Goal: Task Accomplishment & Management: Manage account settings

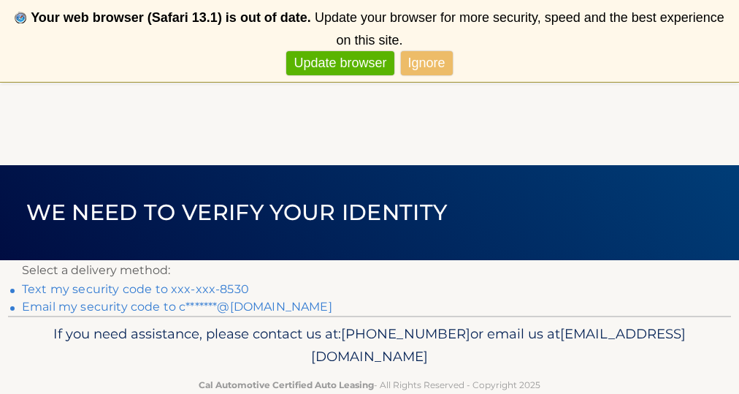
click at [187, 289] on link "Text my security code to xxx-xxx-8530" at bounding box center [135, 289] width 227 height 14
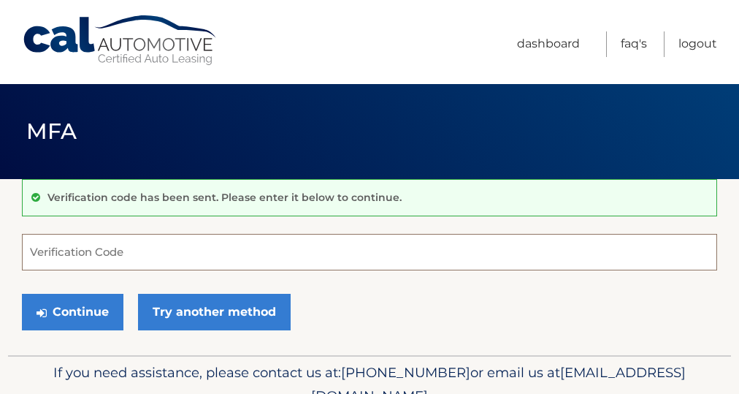
click at [155, 251] on input "Verification Code" at bounding box center [369, 252] width 695 height 37
type input "532182"
click at [72, 311] on button "Continue" at bounding box center [72, 311] width 101 height 37
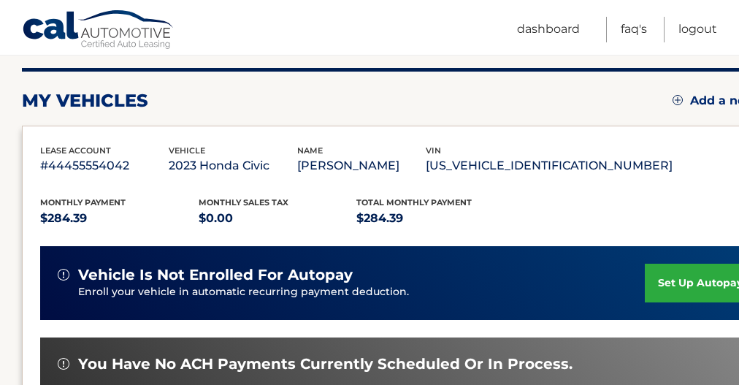
scroll to position [310, 0]
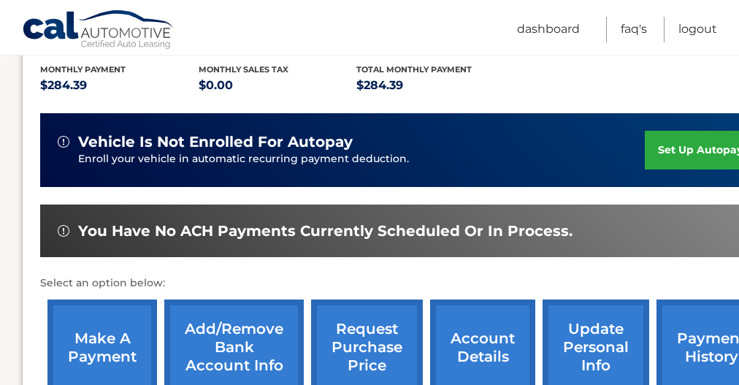
click at [106, 342] on link "make a payment" at bounding box center [102, 347] width 110 height 96
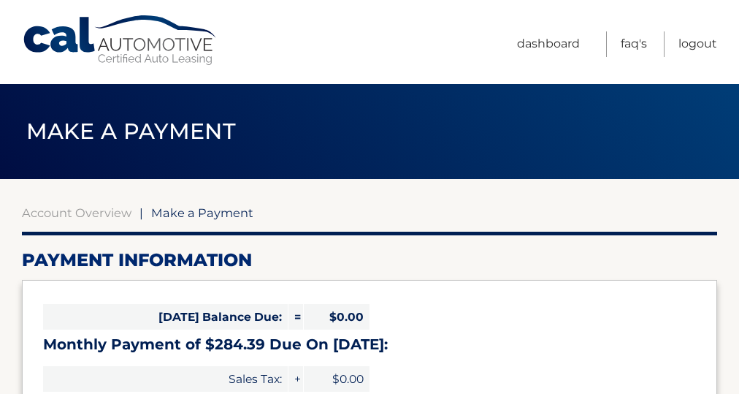
select select "MzdiZGEzNDYtMzk1Yi00YTYwLTlmYTItZTJmMzdmZWI2N2Zk"
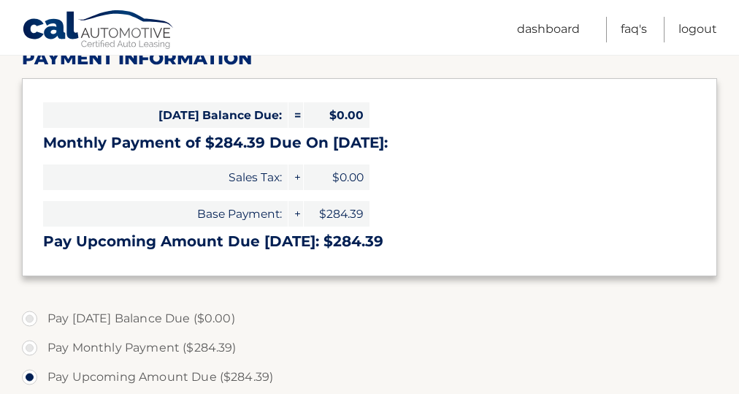
scroll to position [226, 0]
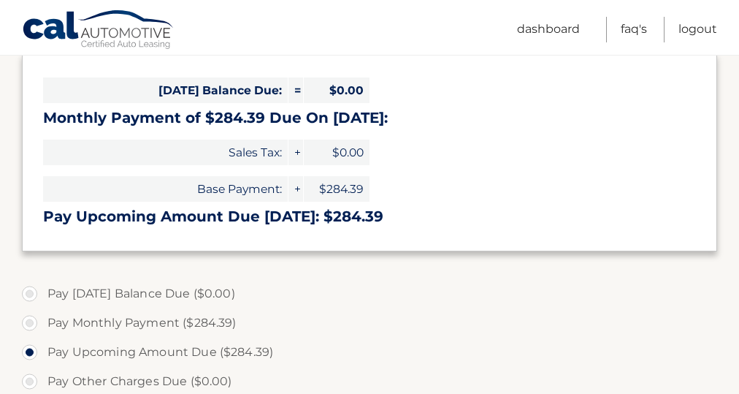
click at [32, 320] on label "Pay Monthly Payment ($284.39)" at bounding box center [369, 322] width 695 height 29
click at [32, 320] on input "Pay Monthly Payment ($284.39)" at bounding box center [35, 319] width 15 height 23
radio input "true"
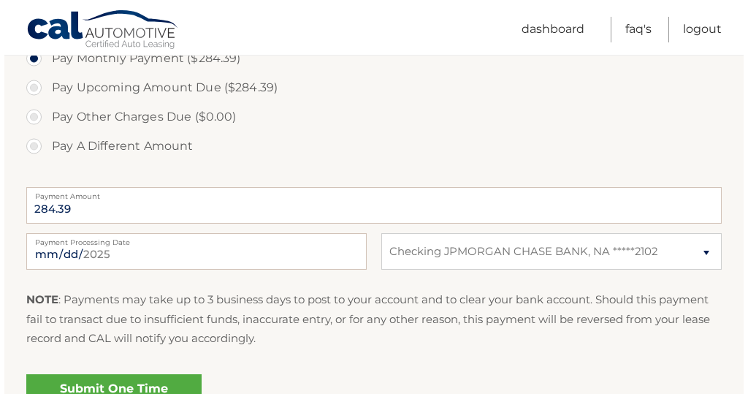
scroll to position [518, 0]
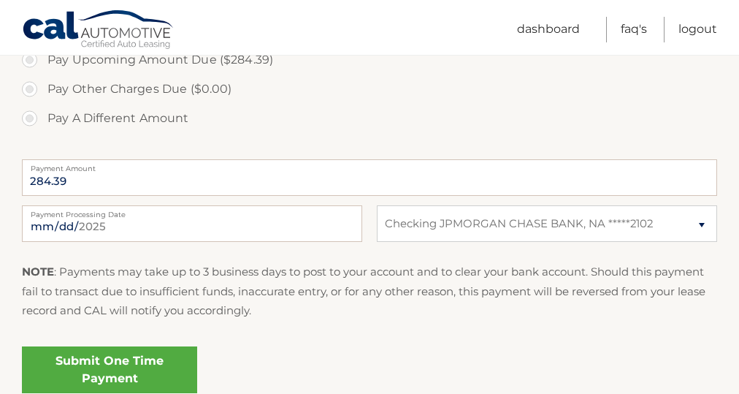
click at [149, 361] on link "Submit One Time Payment" at bounding box center [109, 369] width 175 height 47
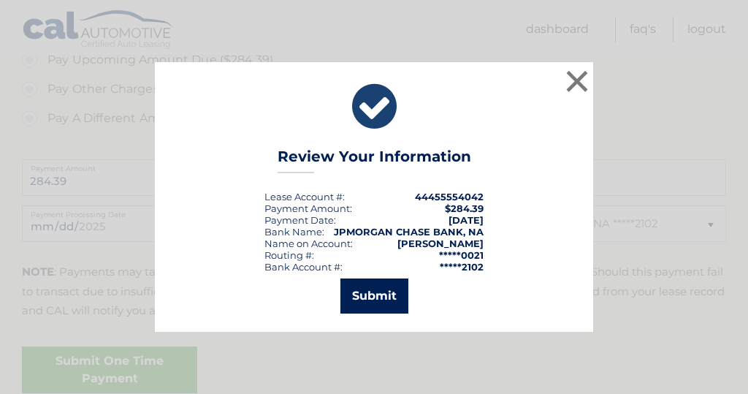
click at [368, 291] on button "Submit" at bounding box center [374, 295] width 68 height 35
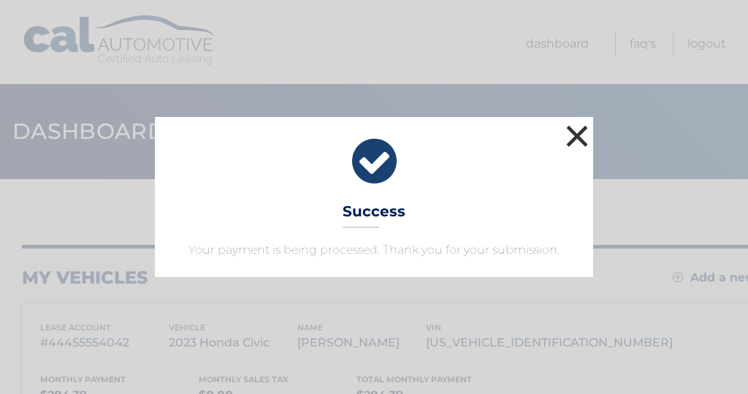
click at [576, 134] on button "×" at bounding box center [576, 135] width 29 height 29
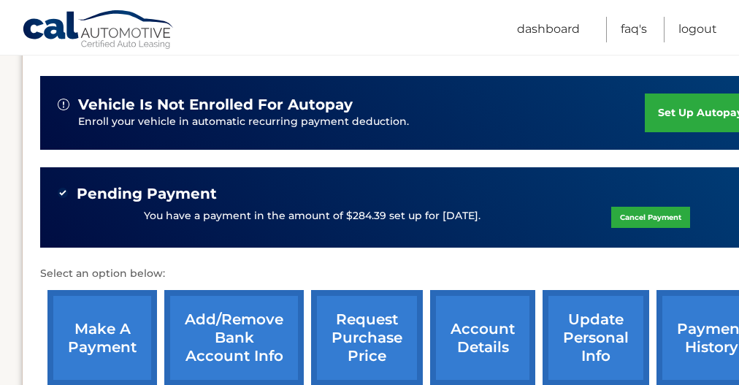
scroll to position [349, 0]
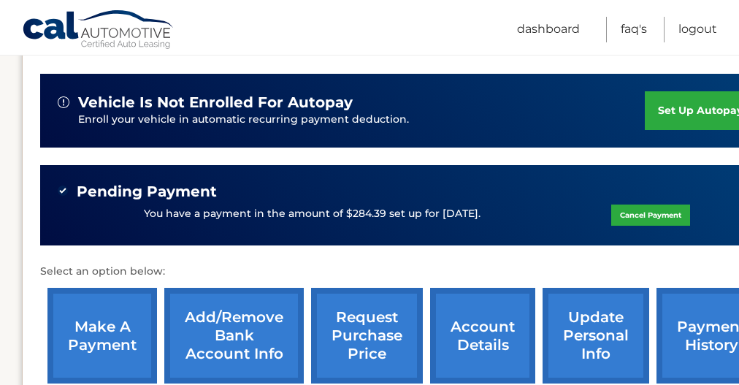
click at [593, 328] on link "update personal info" at bounding box center [595, 336] width 107 height 96
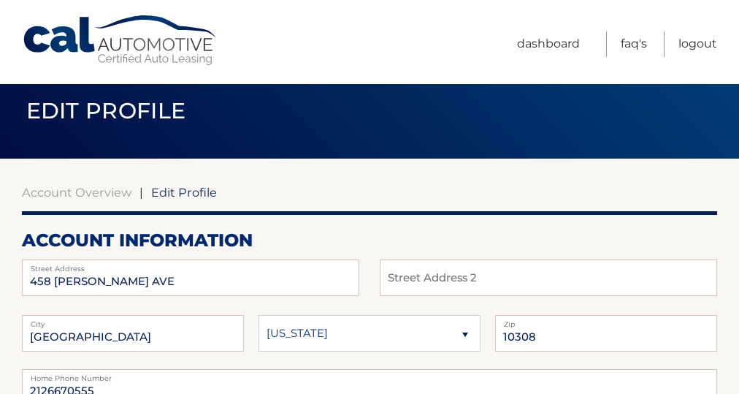
scroll to position [99, 0]
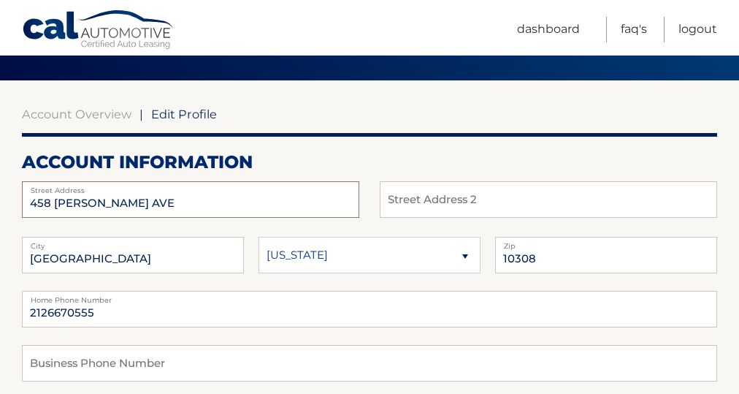
drag, startPoint x: 173, startPoint y: 202, endPoint x: 0, endPoint y: 196, distance: 173.1
type input "[STREET_ADDRESS]"
select select "NY"
drag, startPoint x: 552, startPoint y: 274, endPoint x: 476, endPoint y: 279, distance: 76.1
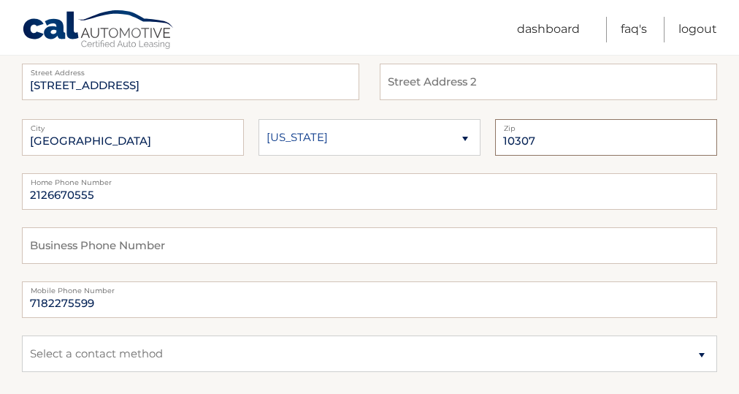
scroll to position [218, 0]
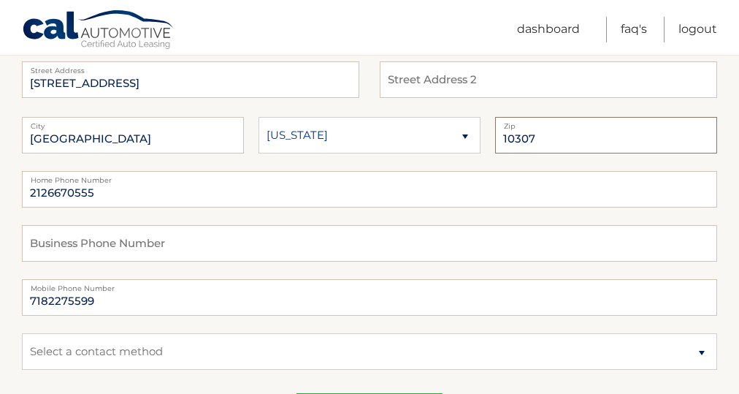
type input "10307"
drag, startPoint x: 108, startPoint y: 210, endPoint x: 0, endPoint y: 205, distance: 108.1
drag, startPoint x: 110, startPoint y: 317, endPoint x: 0, endPoint y: 323, distance: 109.7
drag, startPoint x: 99, startPoint y: 317, endPoint x: 3, endPoint y: 321, distance: 96.5
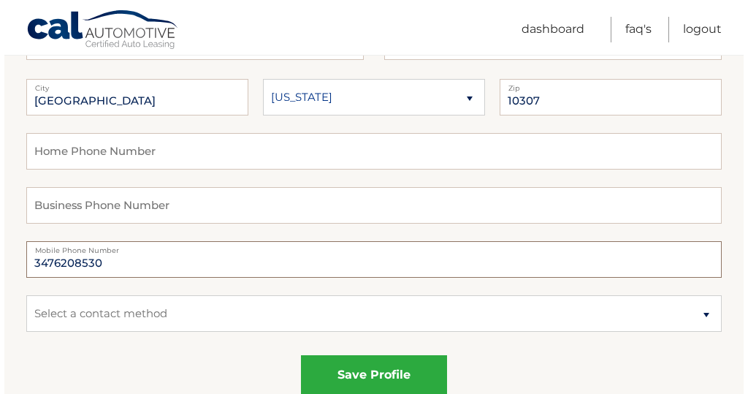
scroll to position [279, 0]
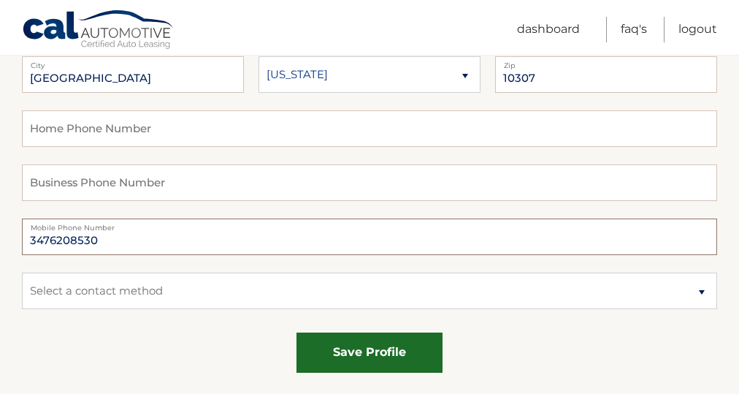
type input "3476208530"
click at [365, 364] on button "save profile" at bounding box center [369, 352] width 146 height 40
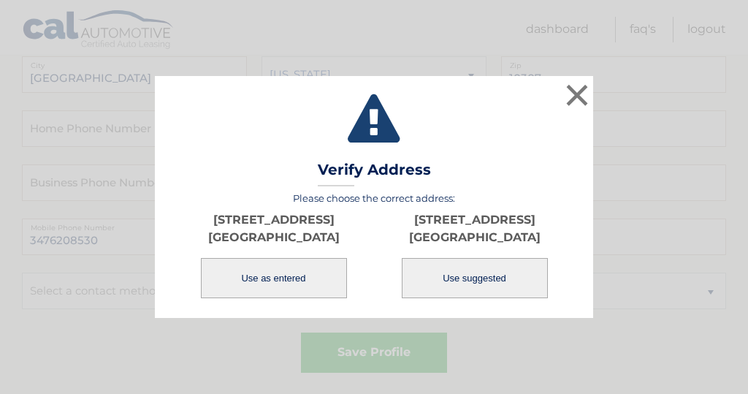
click at [468, 275] on button "Use suggested" at bounding box center [475, 278] width 146 height 40
type input "7216 AMBOY RD"
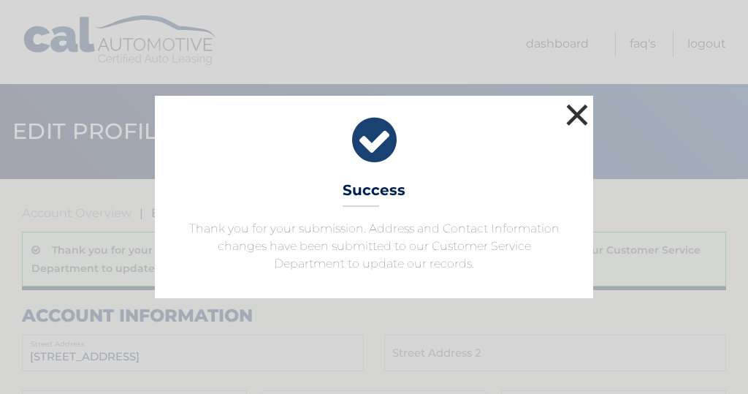
click at [580, 115] on button "×" at bounding box center [576, 114] width 29 height 29
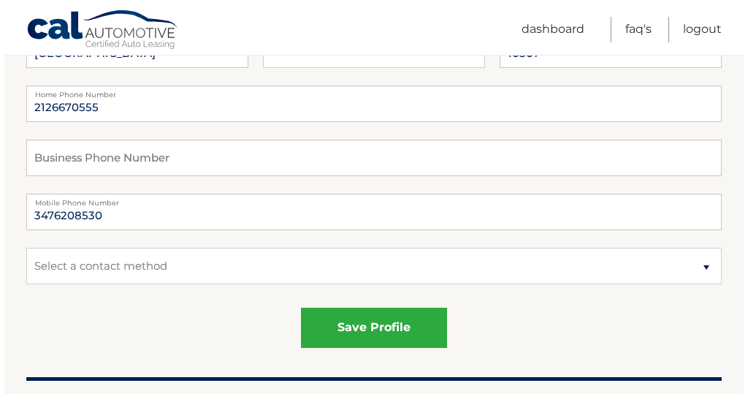
scroll to position [356, 0]
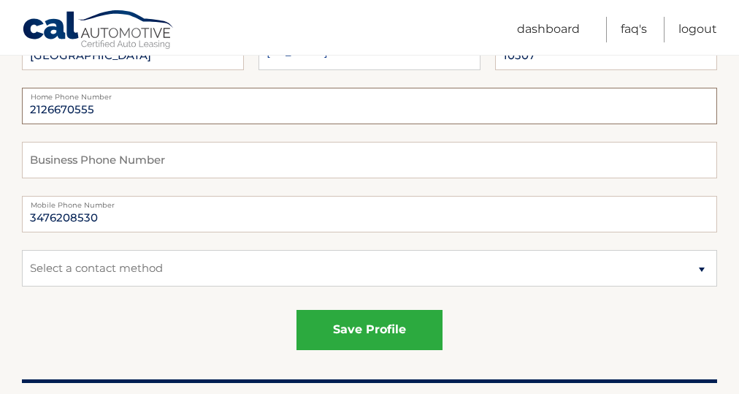
drag, startPoint x: 105, startPoint y: 124, endPoint x: 0, endPoint y: 120, distance: 105.2
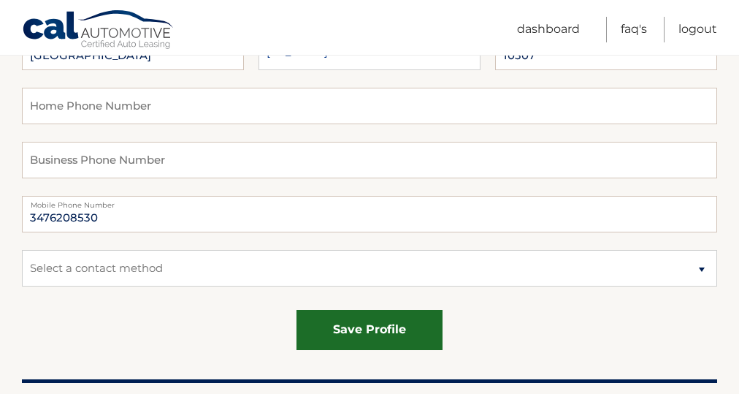
click at [367, 345] on button "save profile" at bounding box center [369, 330] width 146 height 40
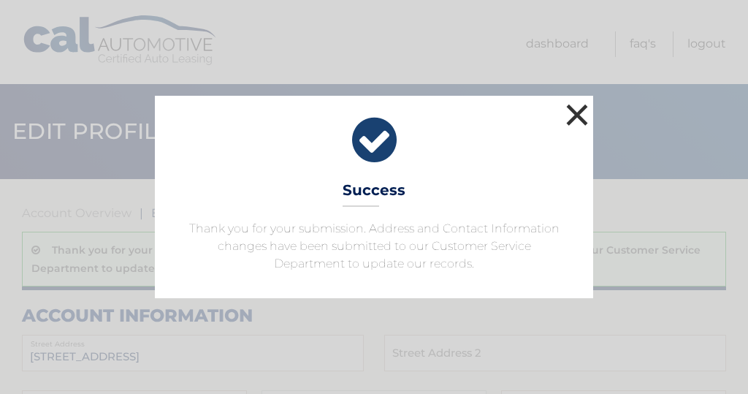
click at [577, 116] on button "×" at bounding box center [576, 114] width 29 height 29
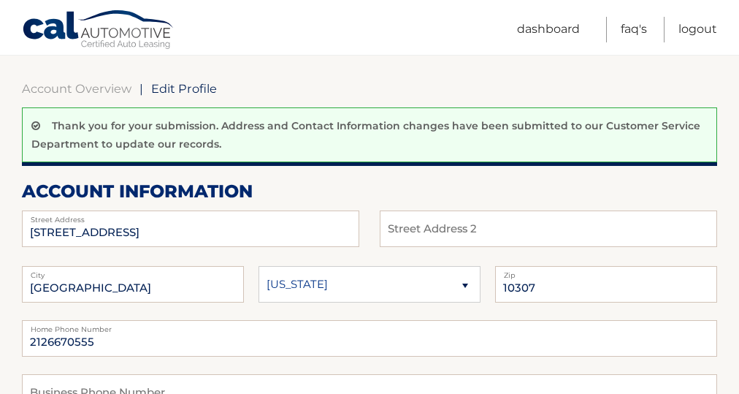
scroll to position [229, 0]
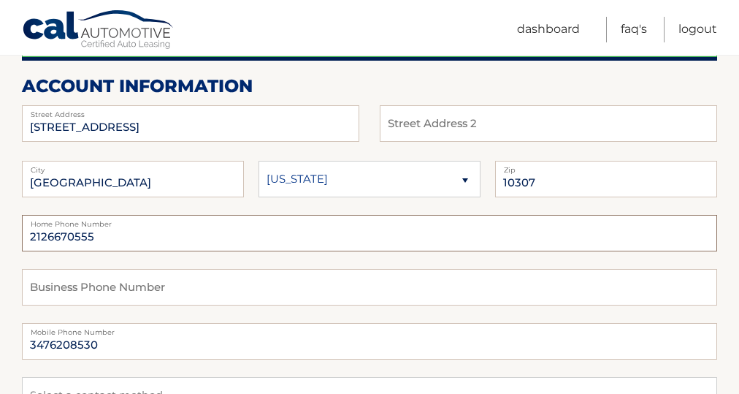
drag, startPoint x: 103, startPoint y: 253, endPoint x: 0, endPoint y: 256, distance: 103.0
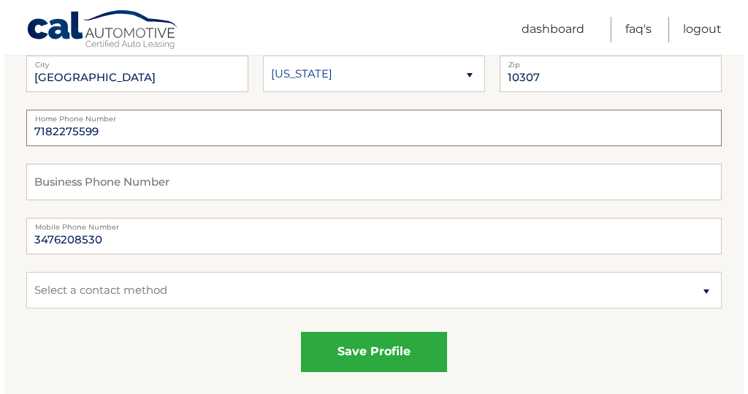
scroll to position [355, 0]
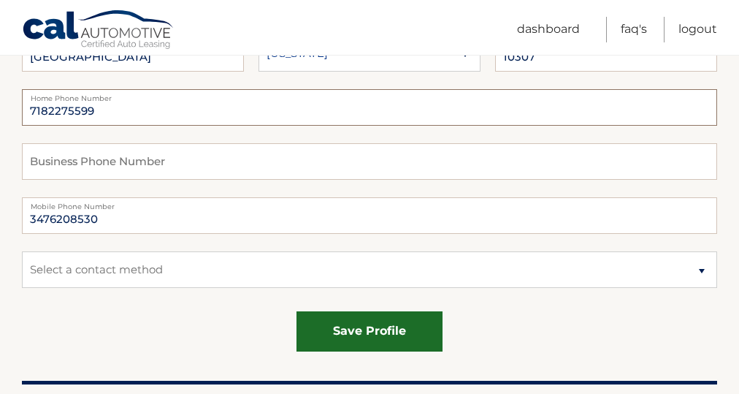
type input "7182275599"
click at [382, 347] on button "save profile" at bounding box center [369, 331] width 146 height 40
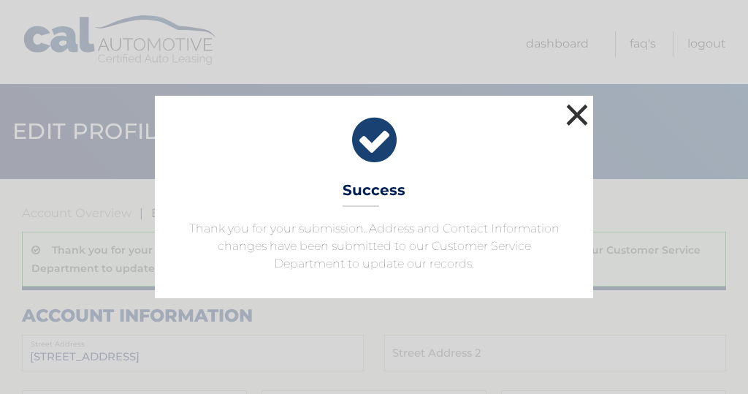
click at [576, 110] on button "×" at bounding box center [576, 114] width 29 height 29
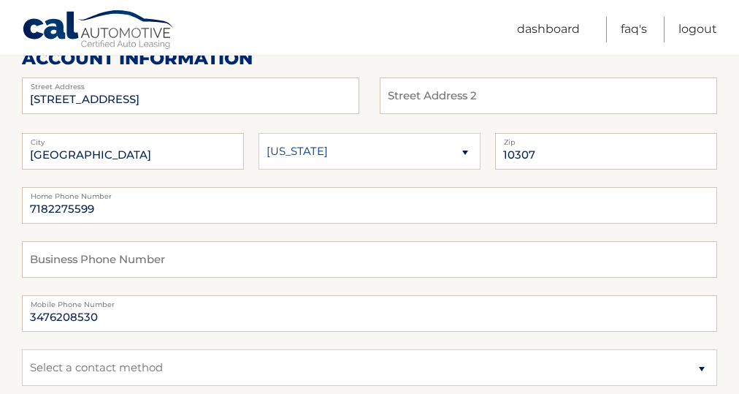
scroll to position [118, 0]
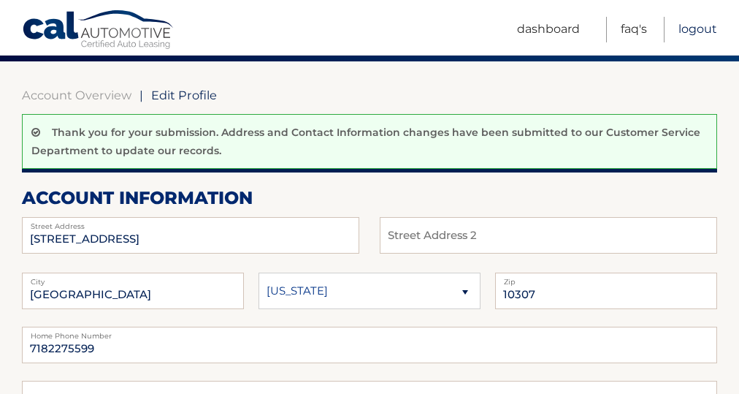
click at [707, 28] on link "Logout" at bounding box center [697, 30] width 39 height 26
